Goal: Task Accomplishment & Management: Use online tool/utility

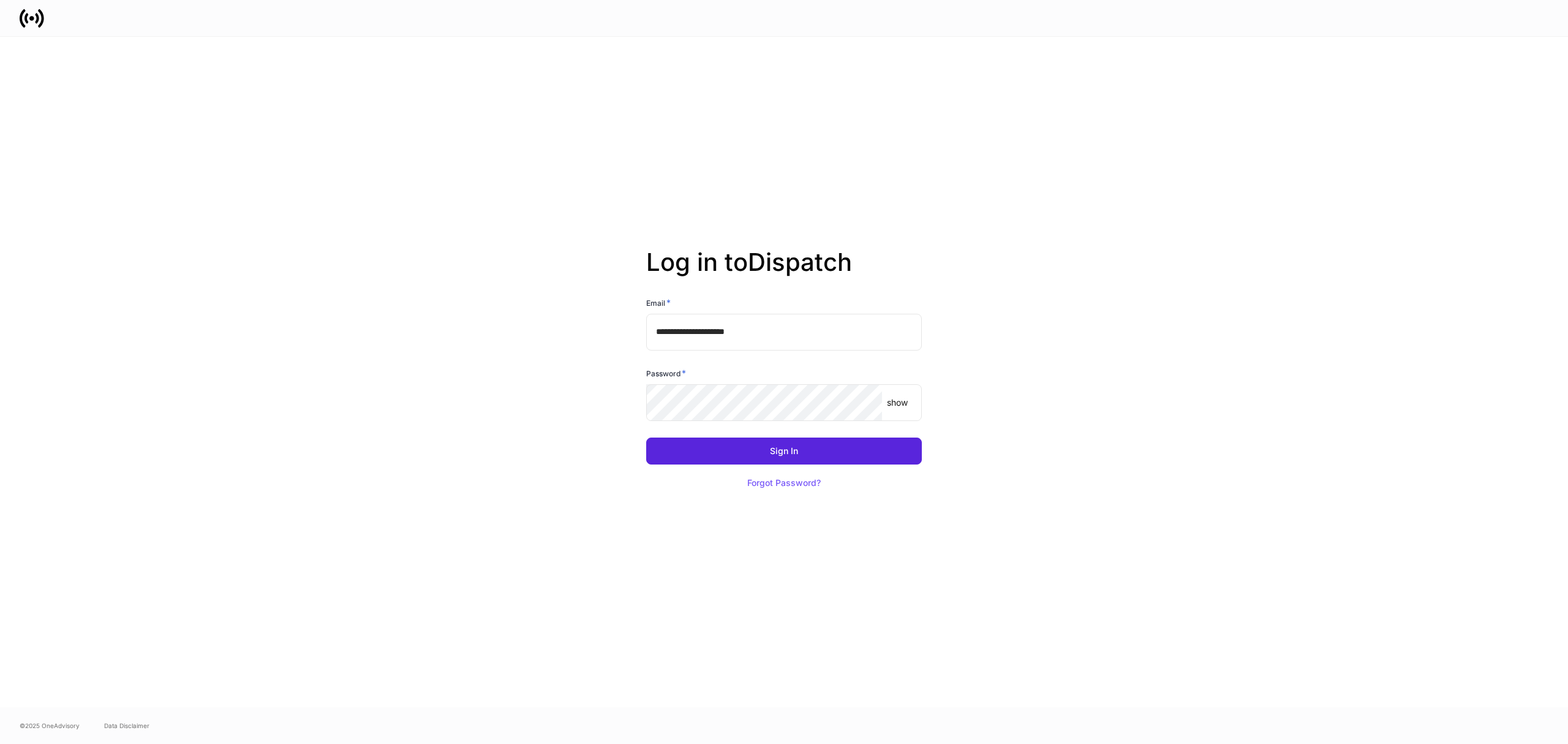
click at [889, 403] on p "show" at bounding box center [898, 402] width 21 height 13
click at [904, 401] on p "hide" at bounding box center [900, 402] width 17 height 13
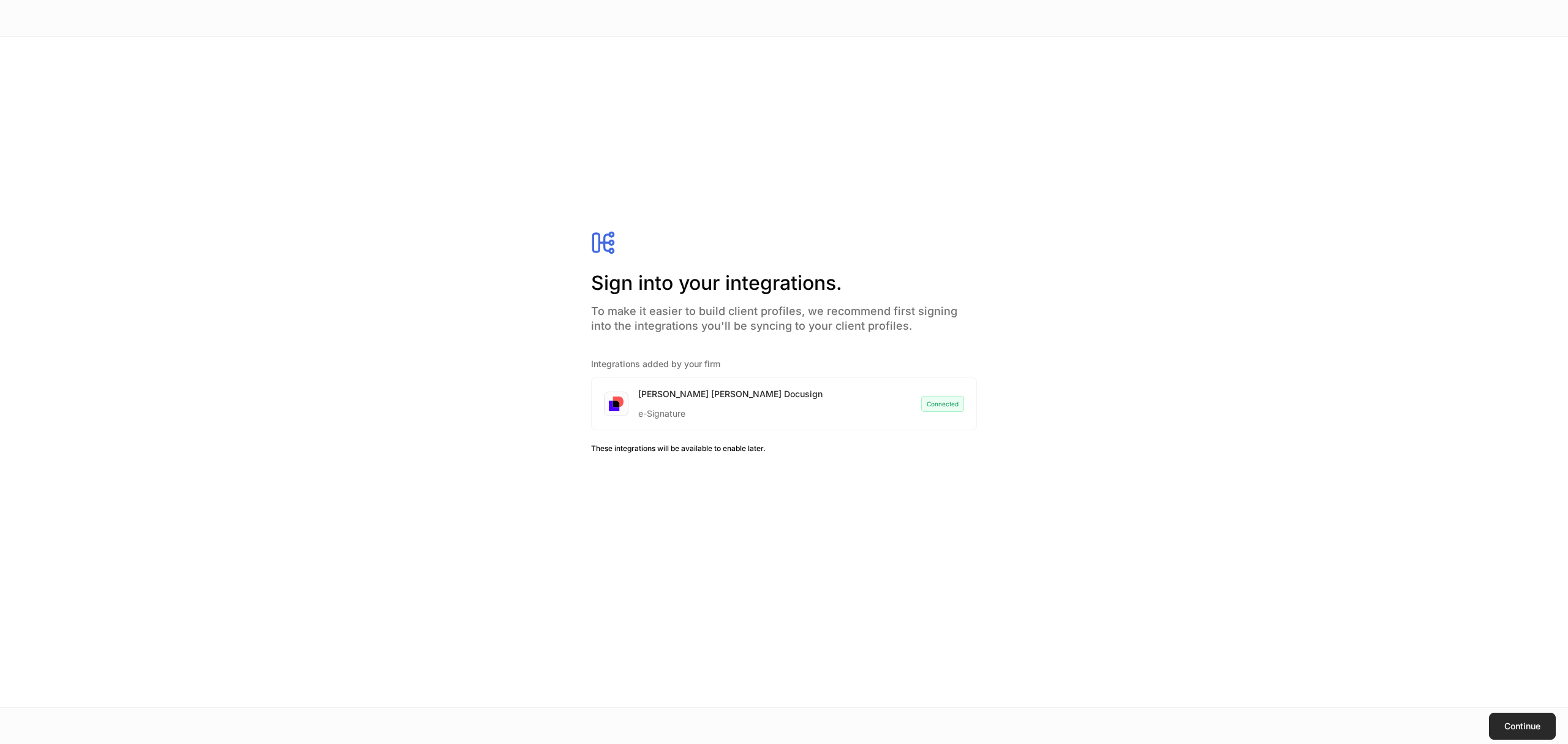
click at [1522, 720] on button "Continue" at bounding box center [1522, 726] width 66 height 27
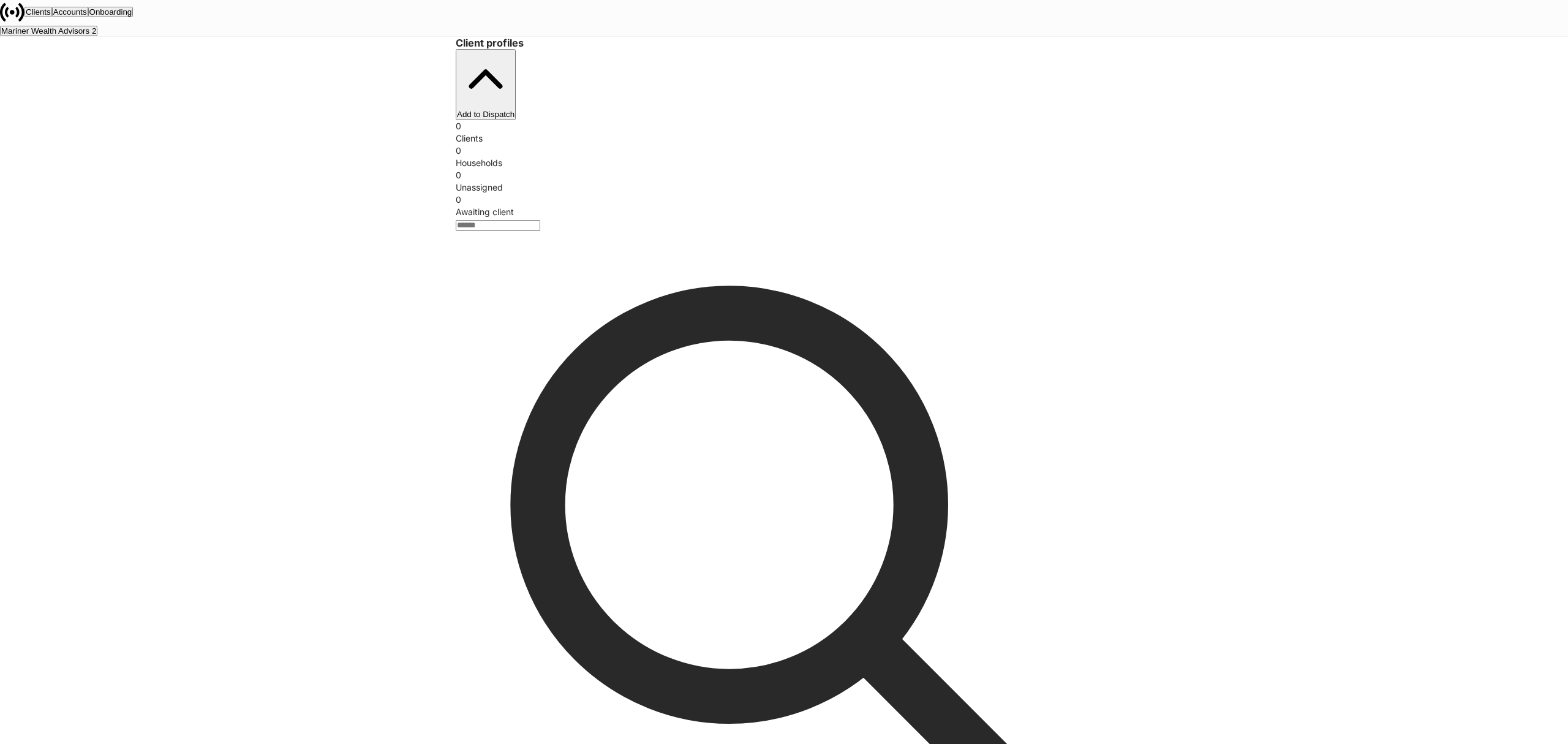
click at [96, 27] on div "Mariner Wealth Advisors 2" at bounding box center [49, 31] width 95 height 8
click at [90, 27] on div "Mariner Wealth Advisors" at bounding box center [45, 31] width 88 height 8
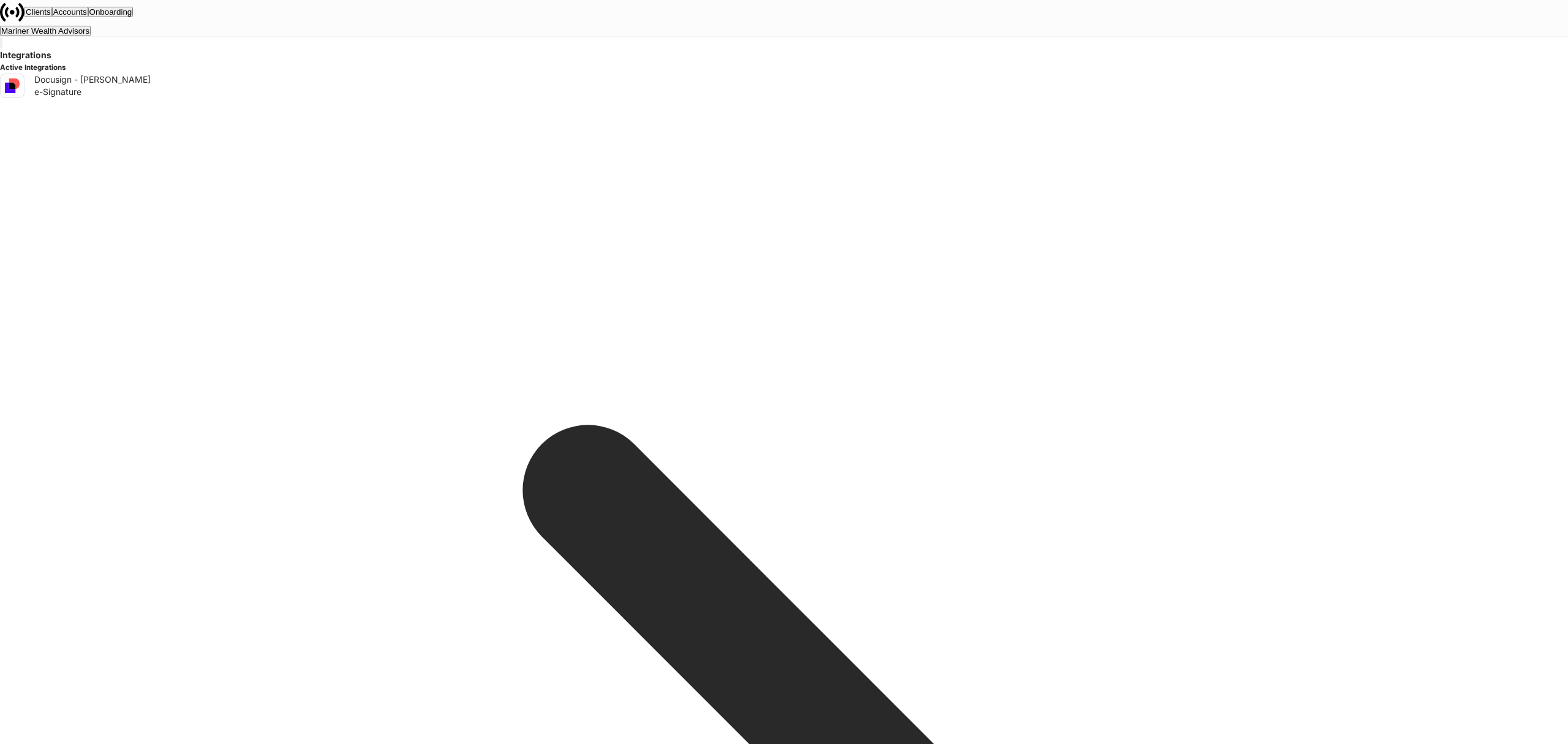
drag, startPoint x: 1541, startPoint y: 23, endPoint x: 1227, endPoint y: 55, distance: 315.6
drag, startPoint x: 878, startPoint y: 150, endPoint x: 850, endPoint y: 175, distance: 37.5
